Goal: Information Seeking & Learning: Find specific fact

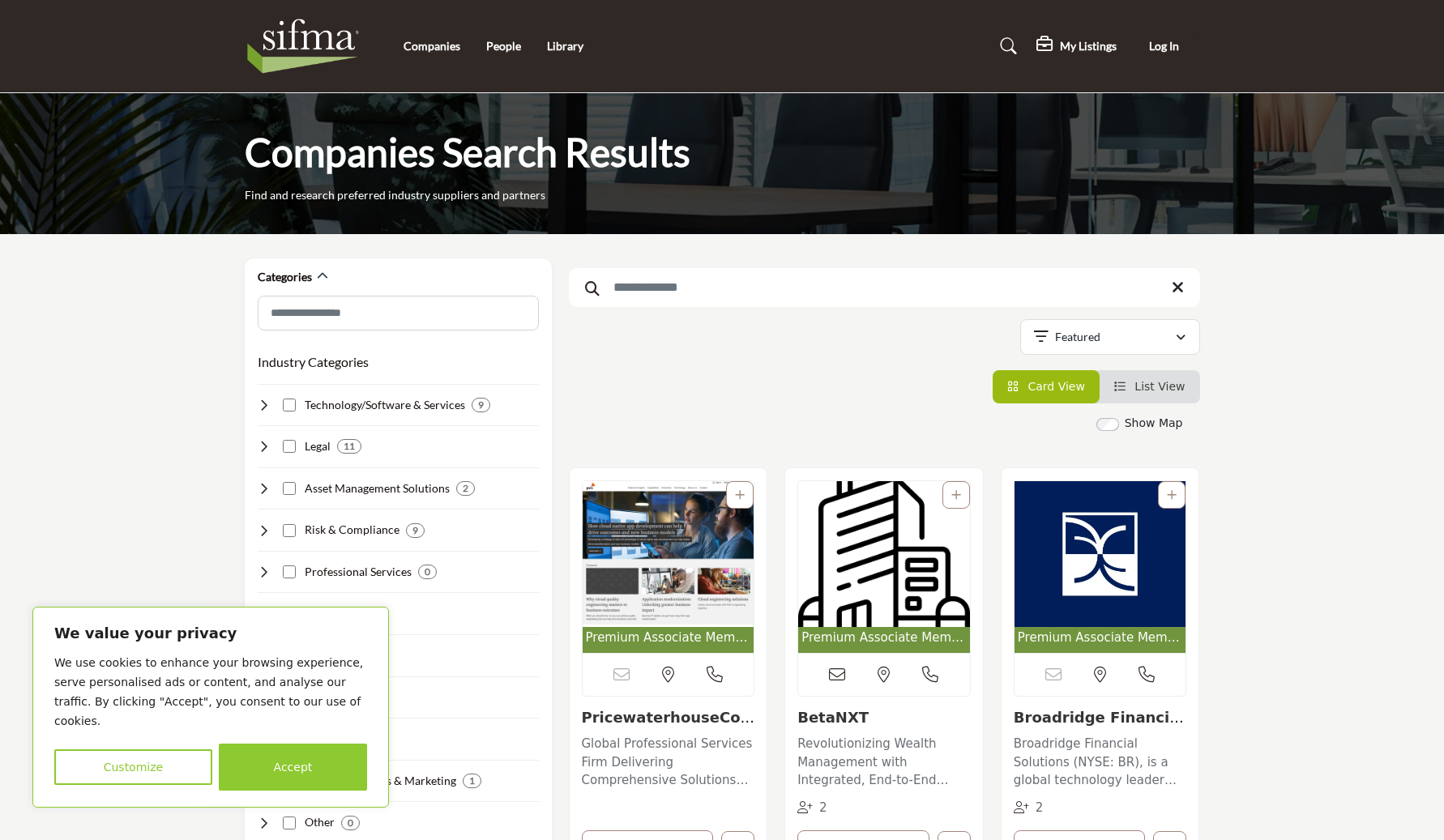
click at [786, 292] on input "Search Keyword" at bounding box center [885, 287] width 631 height 39
type input "****"
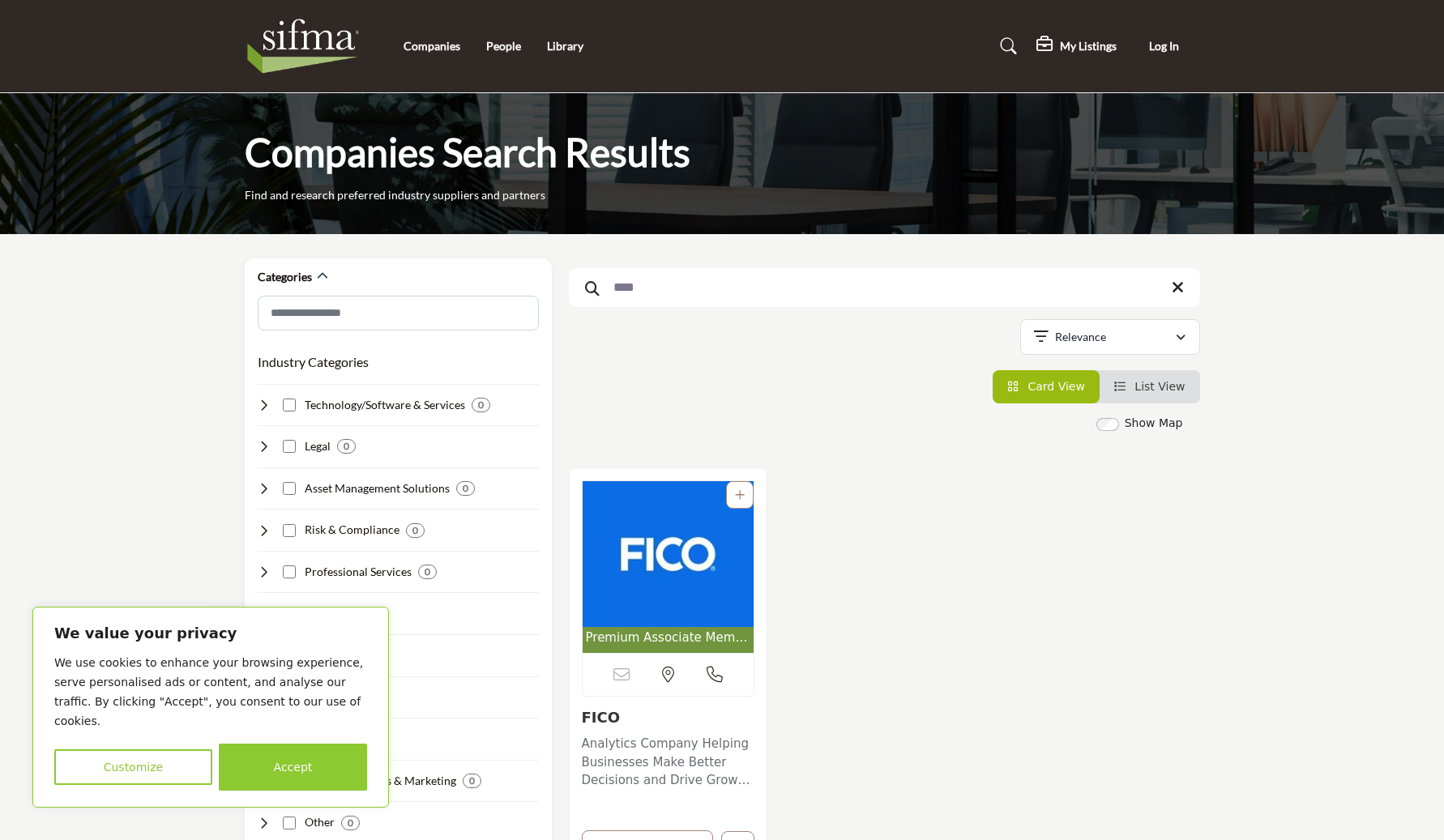
click at [667, 569] on img "Open Listing in new tab" at bounding box center [669, 553] width 172 height 145
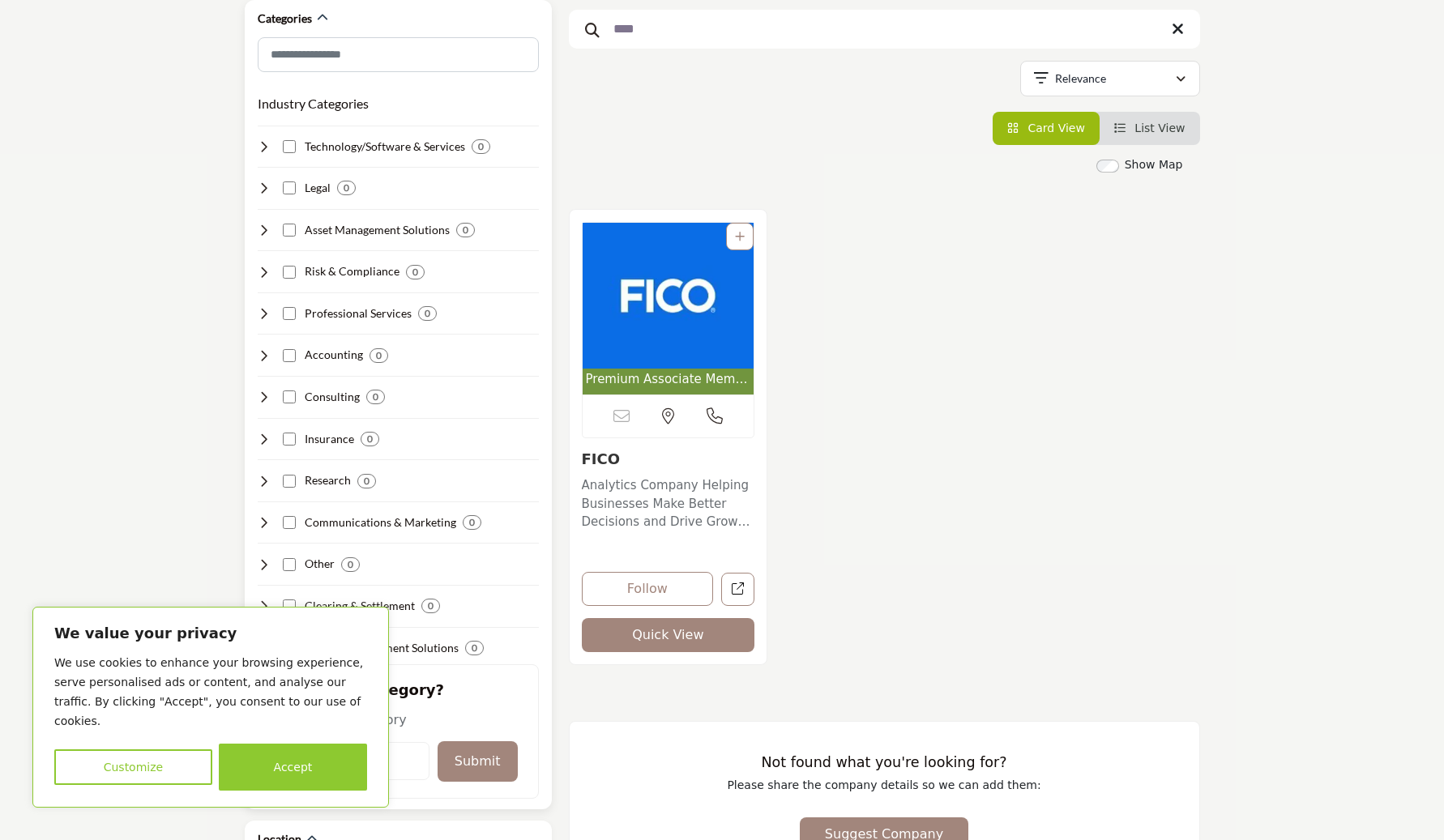
scroll to position [176, 0]
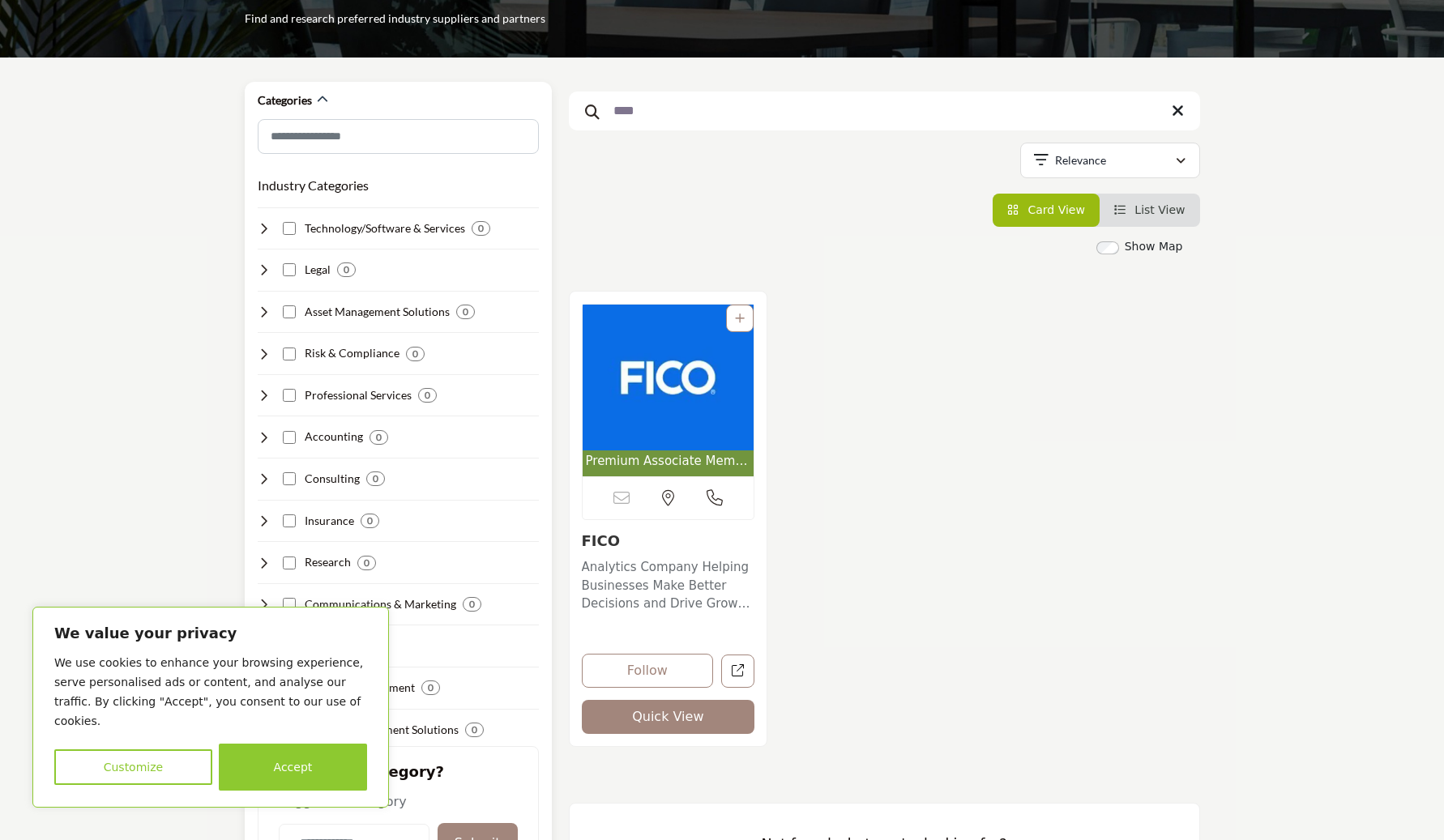
click at [264, 231] on icon at bounding box center [263, 228] width 13 height 13
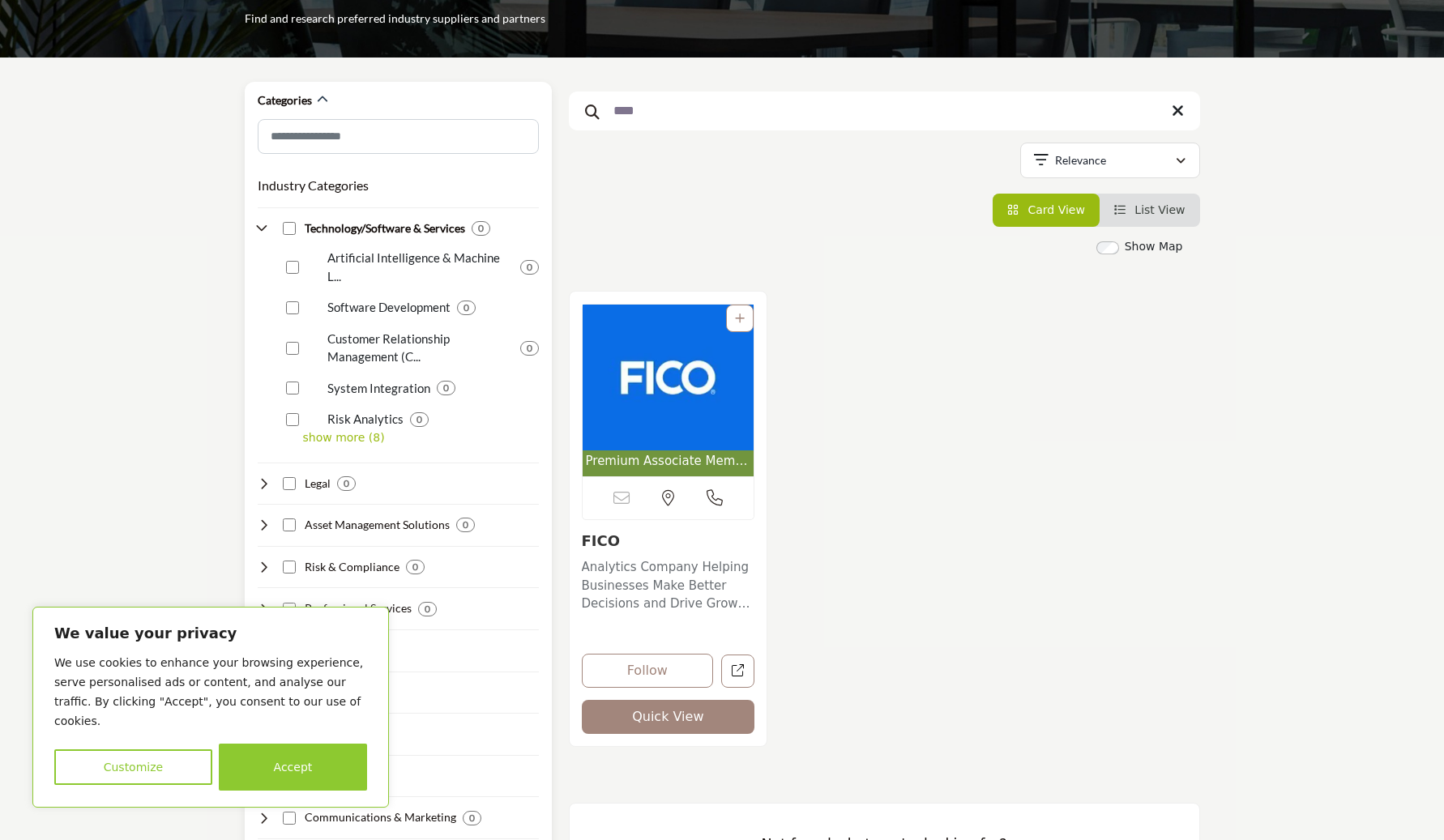
click at [264, 231] on icon at bounding box center [263, 228] width 13 height 13
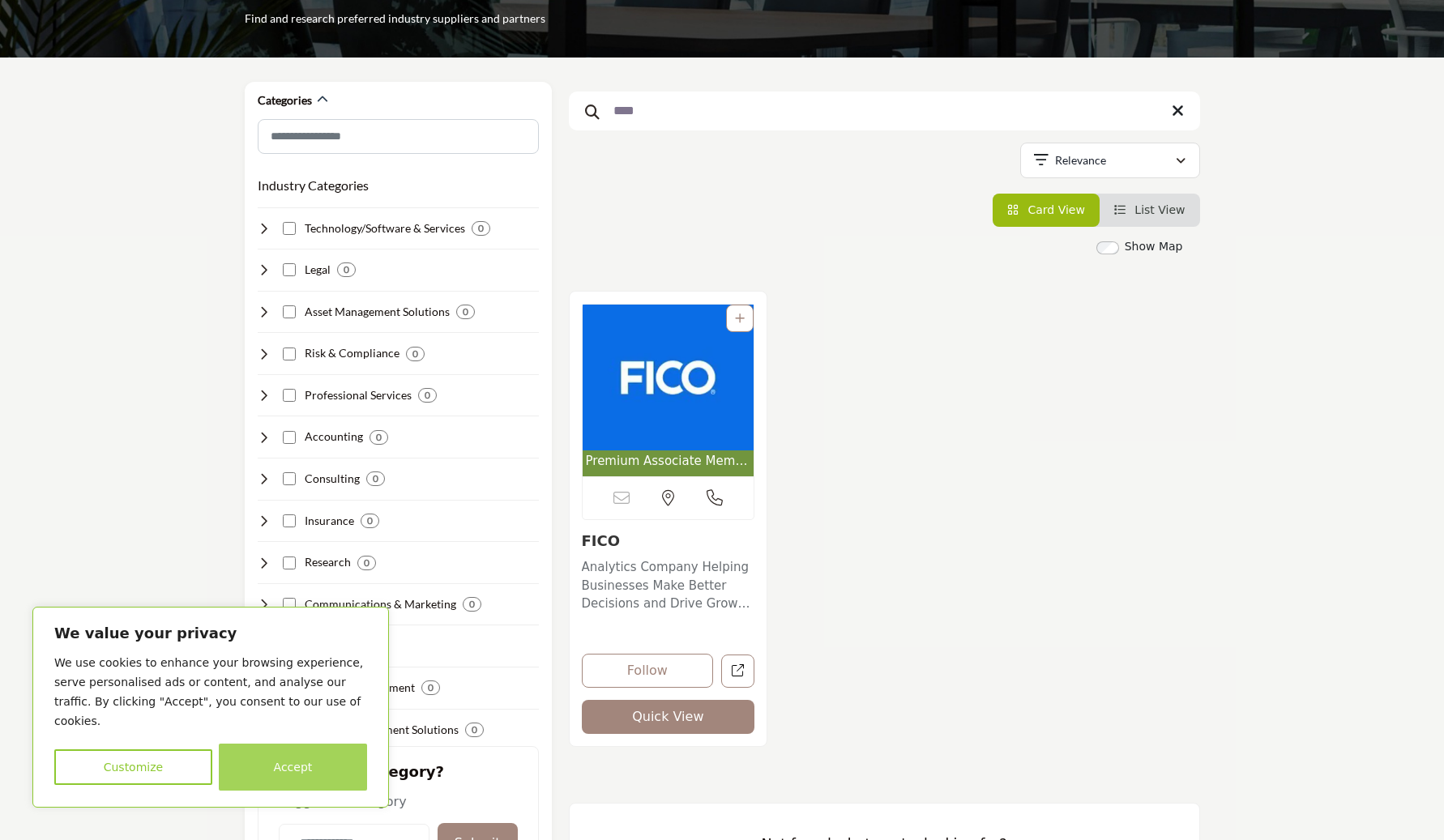
click at [277, 752] on button "Accept" at bounding box center [293, 766] width 148 height 47
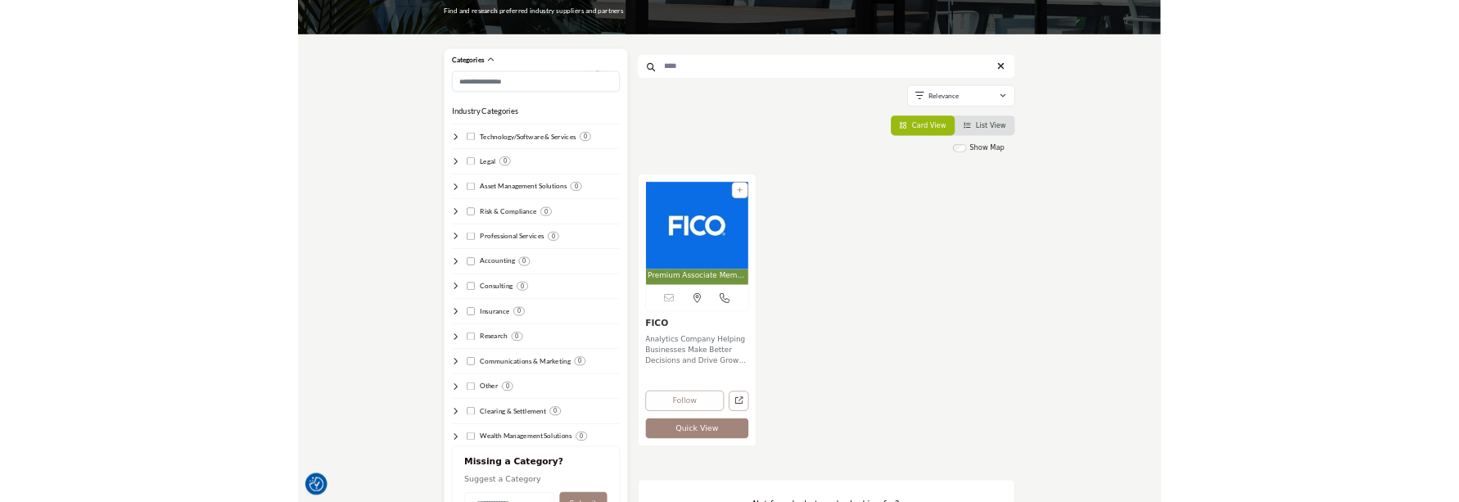
scroll to position [174, 0]
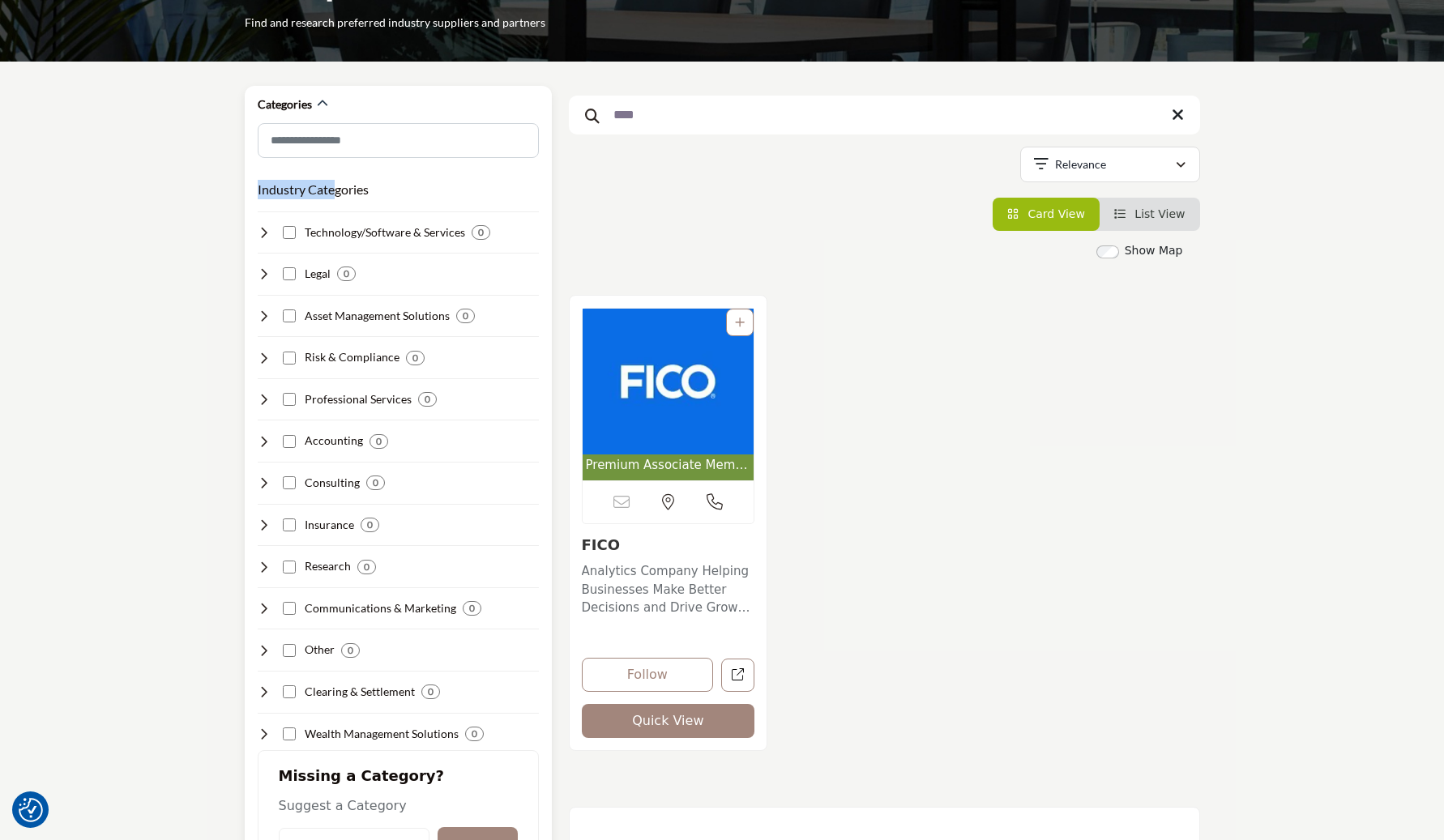
drag, startPoint x: 249, startPoint y: 190, endPoint x: 334, endPoint y: 184, distance: 85.2
click at [334, 184] on div "Categories Industry Categories Clear 0 0" at bounding box center [398, 491] width 307 height 809
click at [334, 185] on h3 "Industry Categories" at bounding box center [313, 190] width 111 height 20
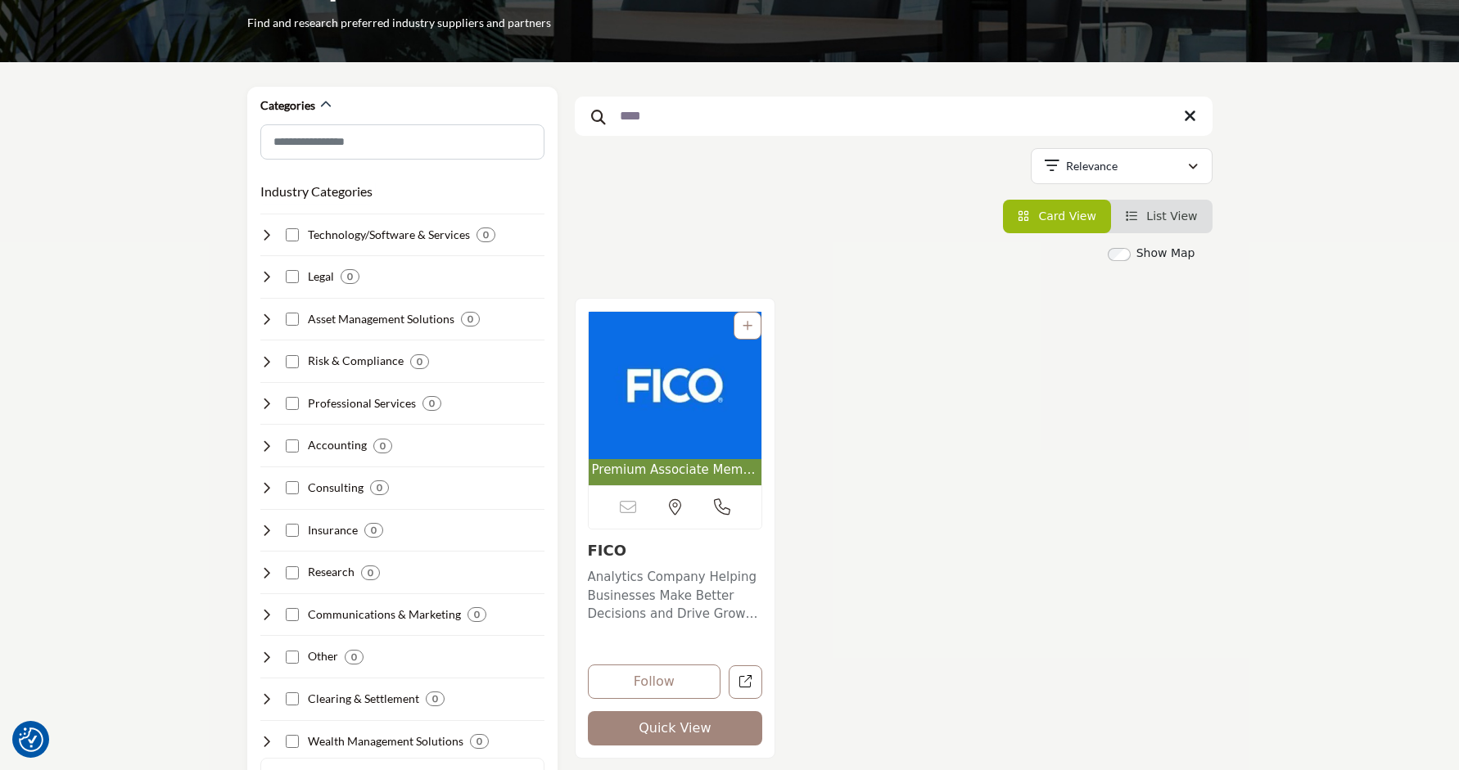
drag, startPoint x: 222, startPoint y: 346, endPoint x: 205, endPoint y: 339, distance: 18.0
click at [205, 339] on section "Categories Industry Categories Clear 0 0 0 0 0 0" at bounding box center [729, 784] width 1459 height 1444
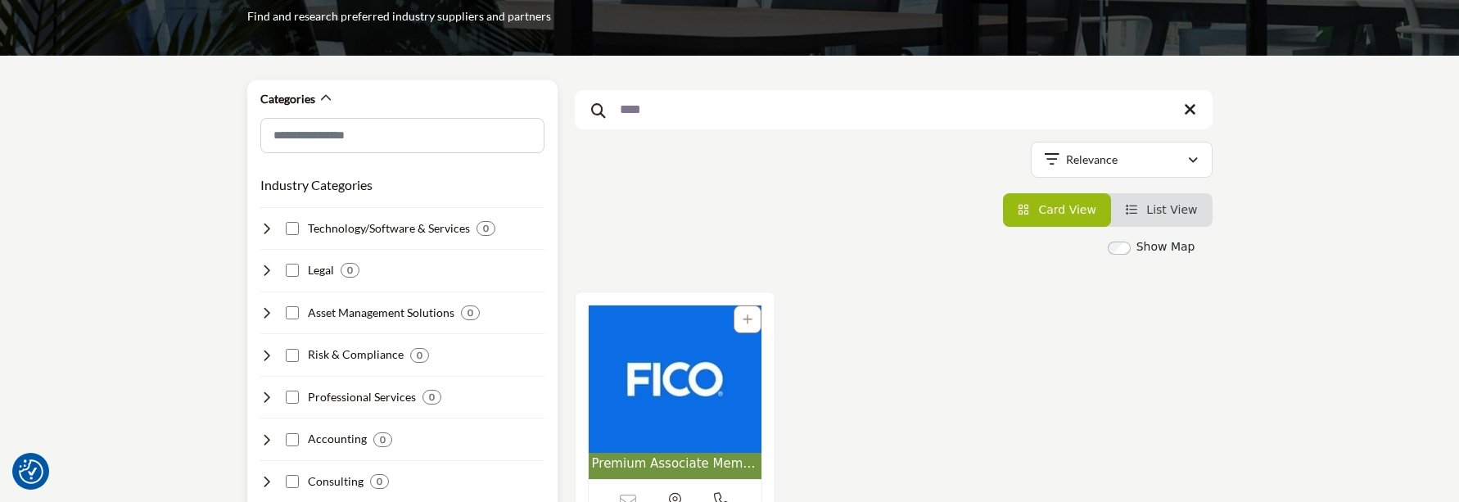
scroll to position [183, 0]
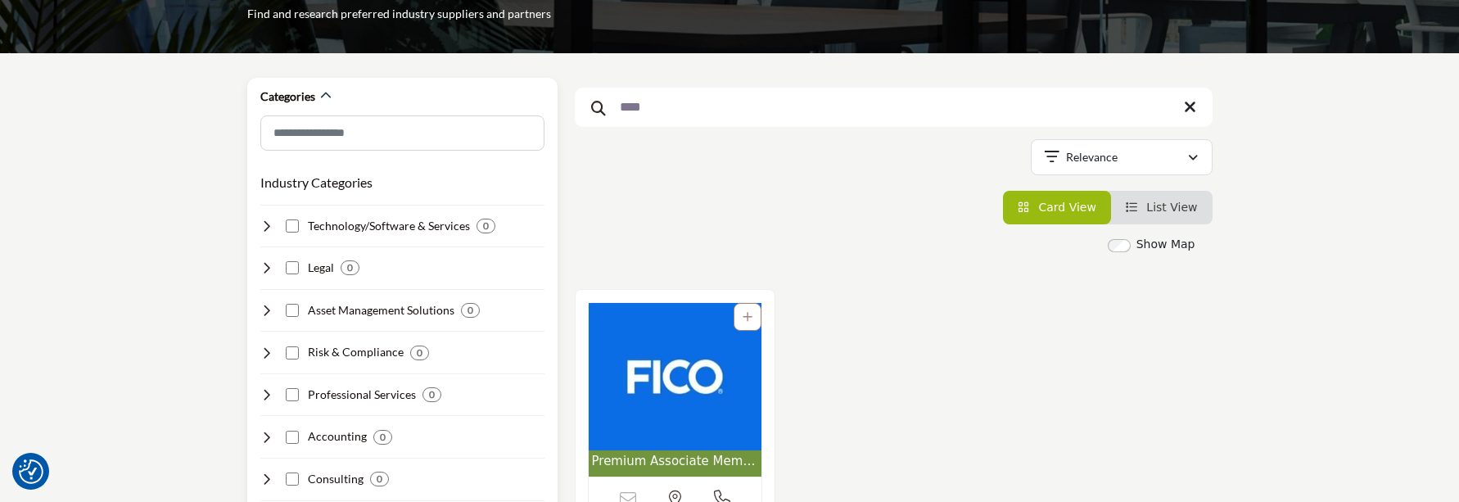
click at [264, 266] on icon at bounding box center [266, 267] width 13 height 13
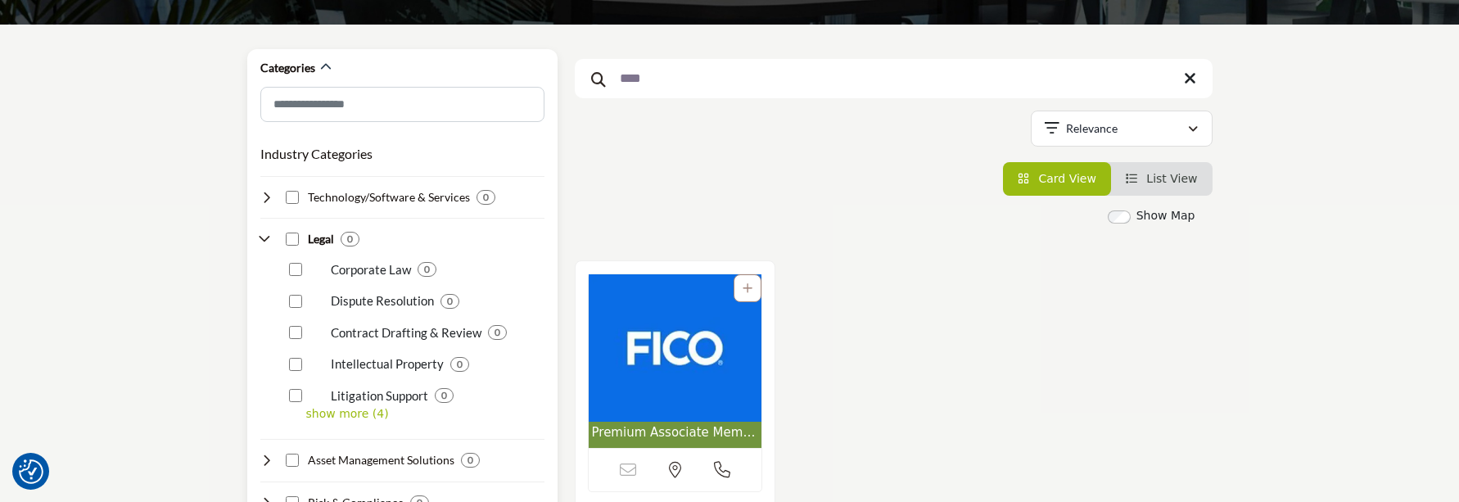
scroll to position [223, 0]
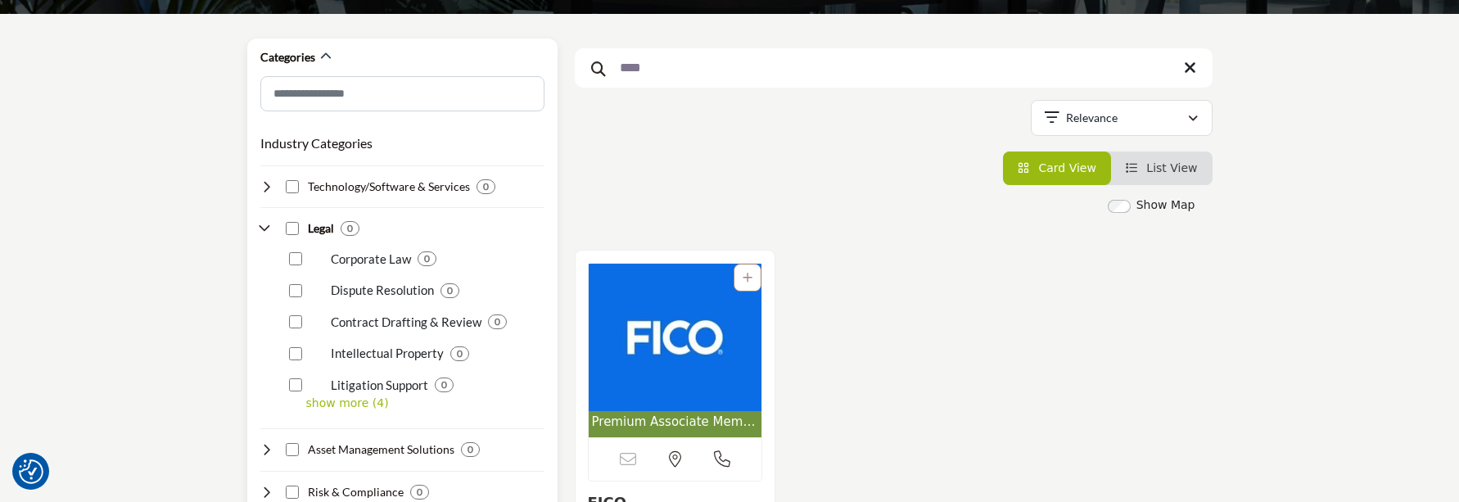
click at [351, 410] on p "show more (4)" at bounding box center [425, 403] width 238 height 17
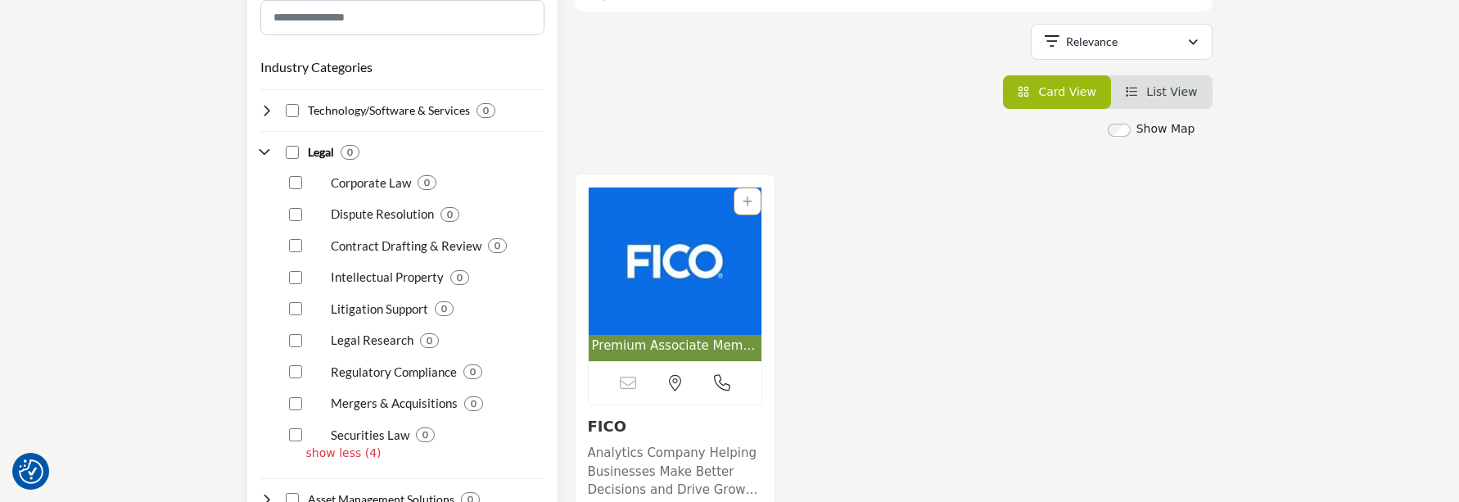
scroll to position [294, 0]
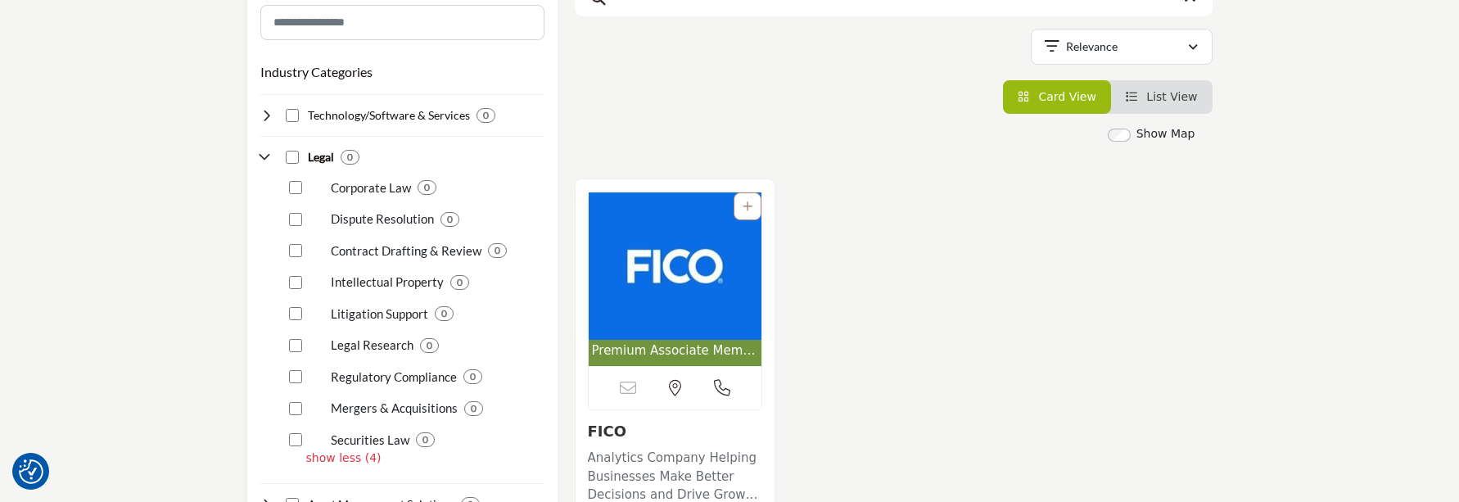
click at [693, 312] on img "Open Listing in new tab" at bounding box center [676, 265] width 174 height 147
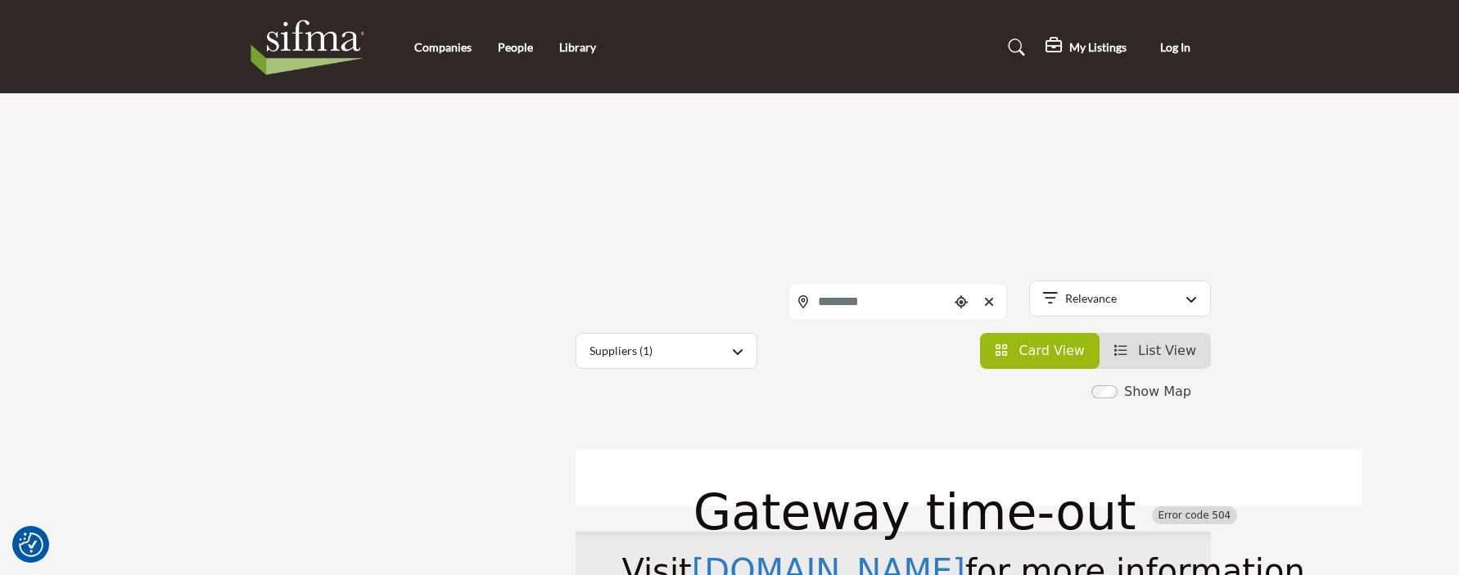
click at [336, 31] on img at bounding box center [311, 47] width 127 height 65
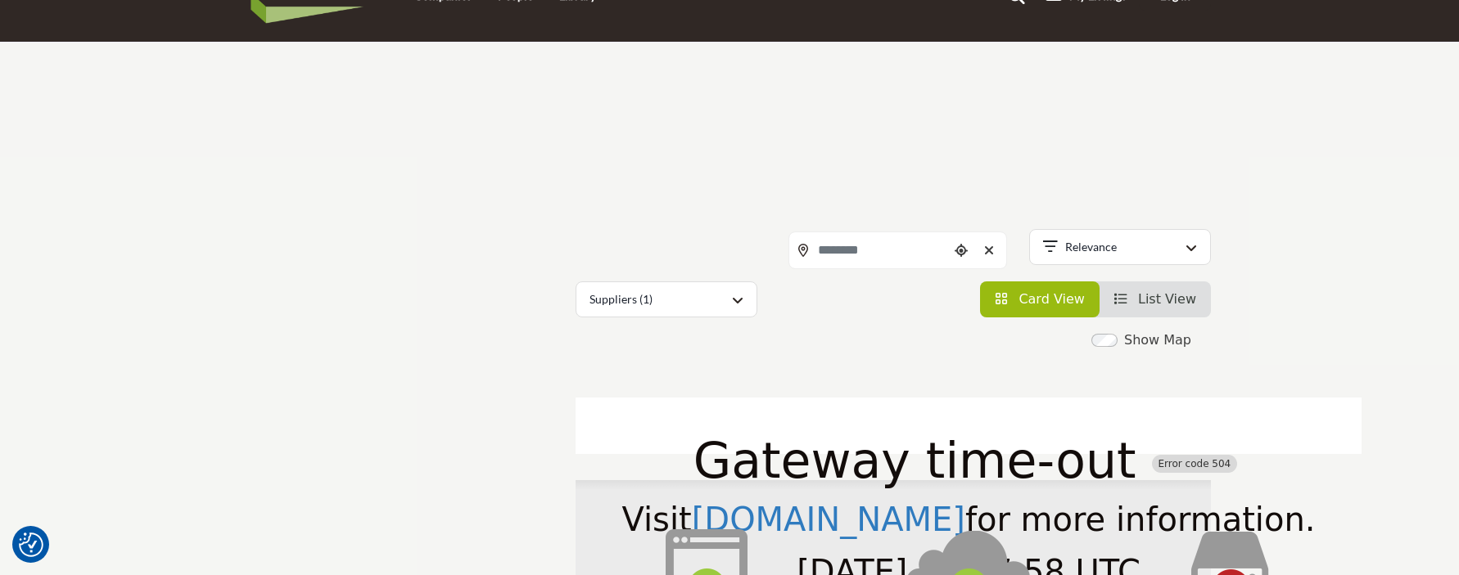
scroll to position [74, 0]
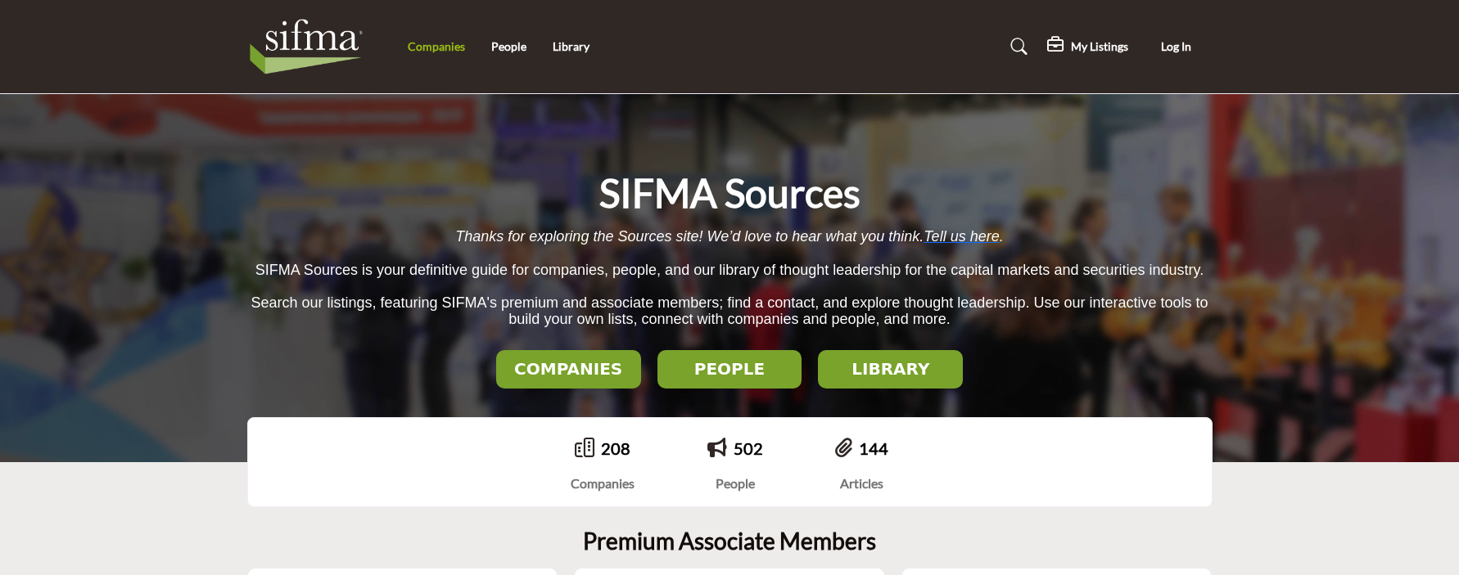
click at [424, 43] on link "Companies" at bounding box center [436, 46] width 57 height 14
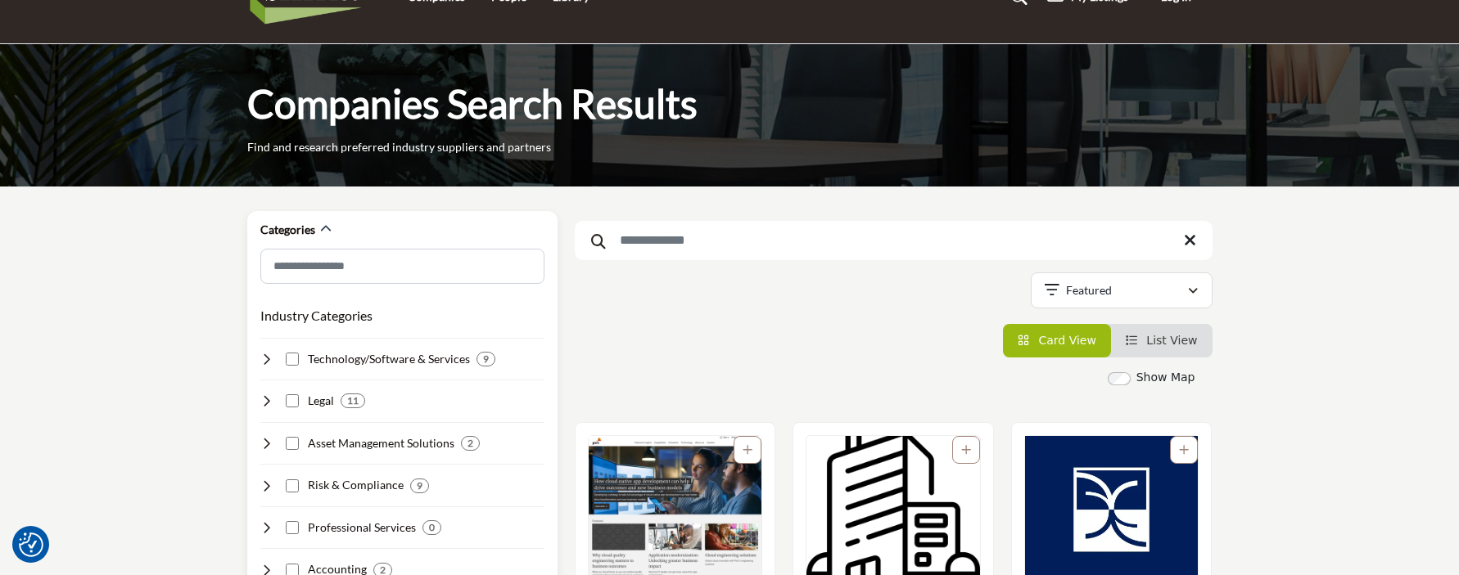
scroll to position [47, 0]
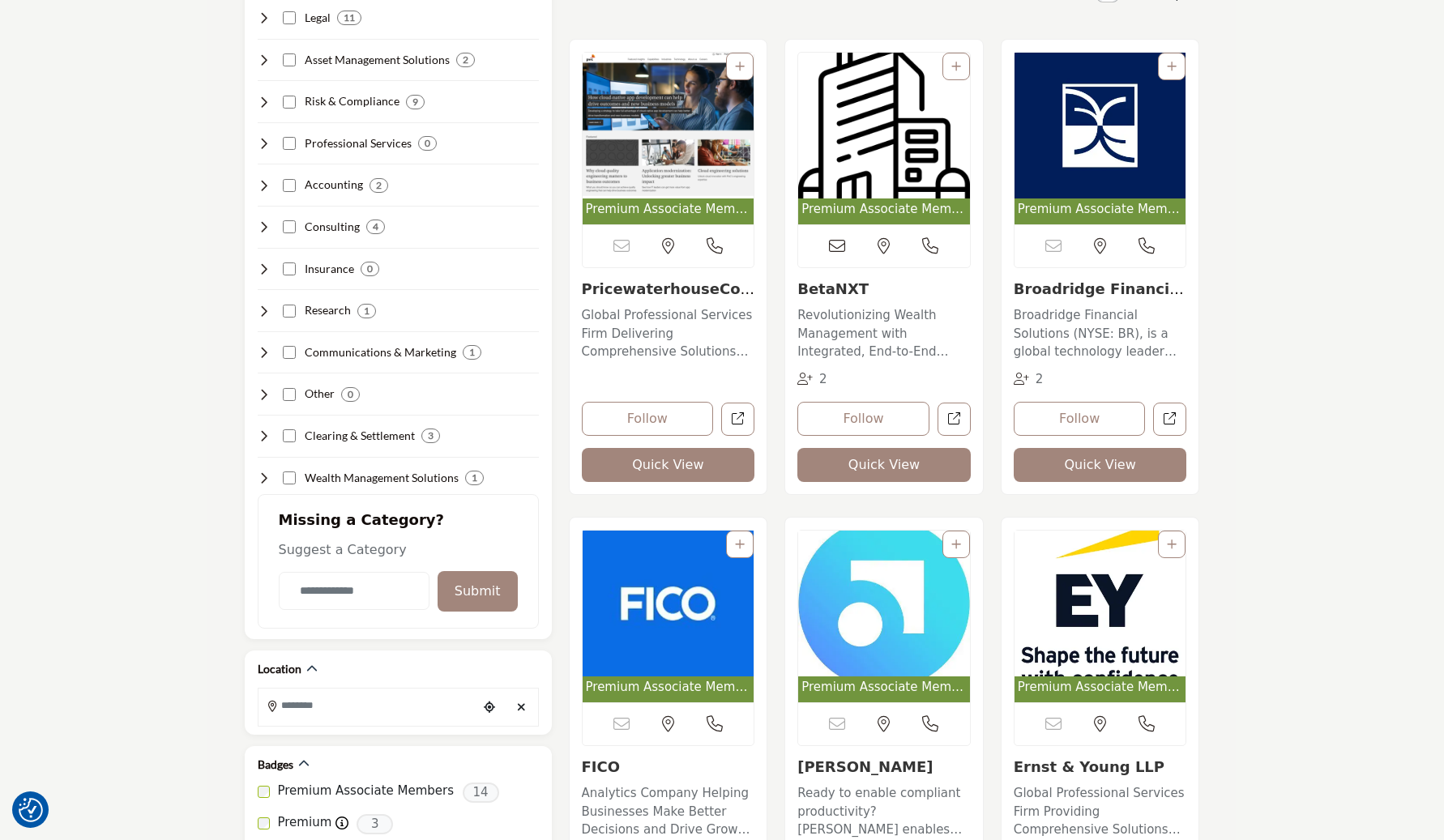
scroll to position [432, 0]
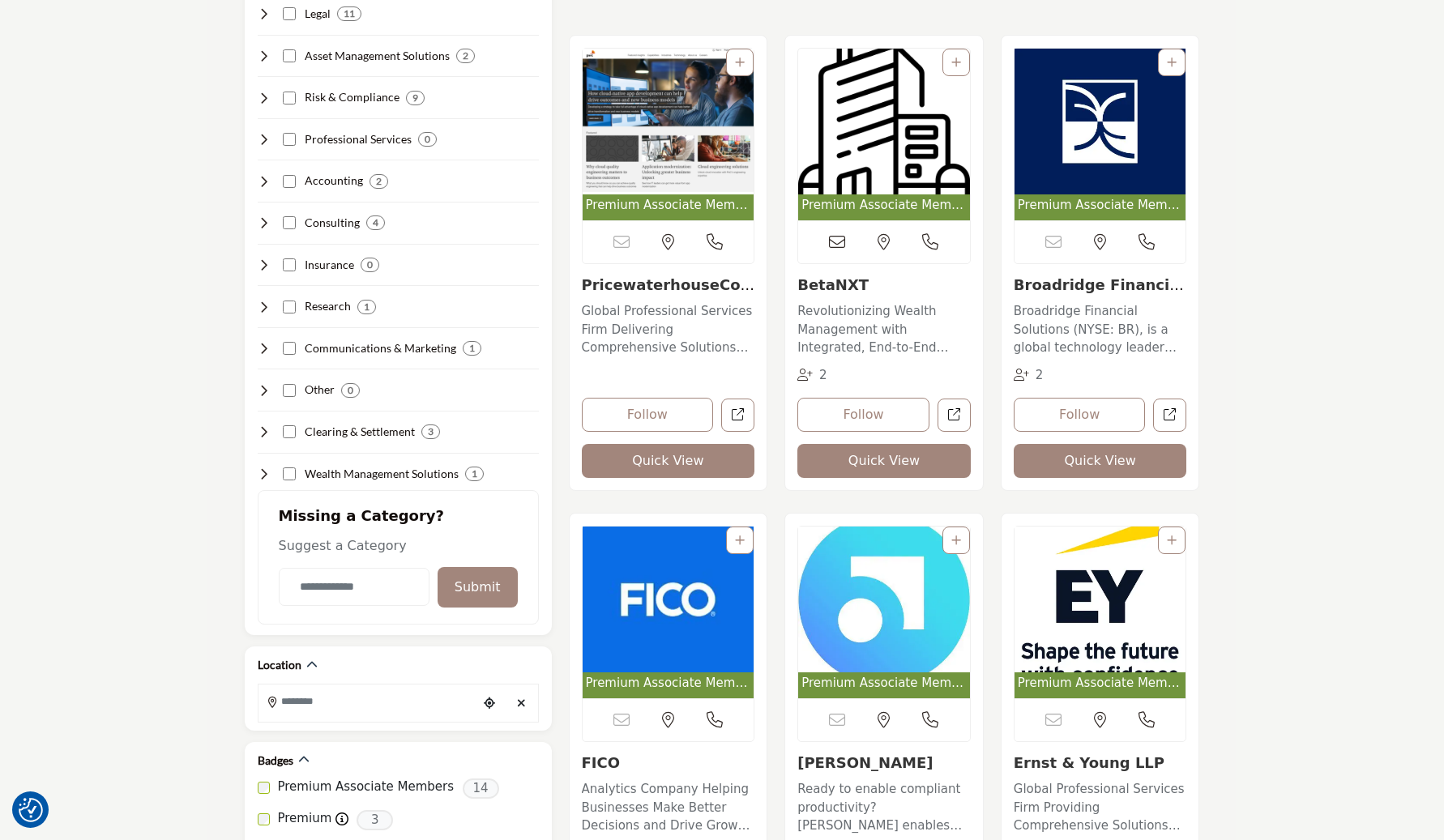
click at [632, 633] on img "Open Listing in new tab" at bounding box center [669, 599] width 172 height 145
